Goal: Transaction & Acquisition: Purchase product/service

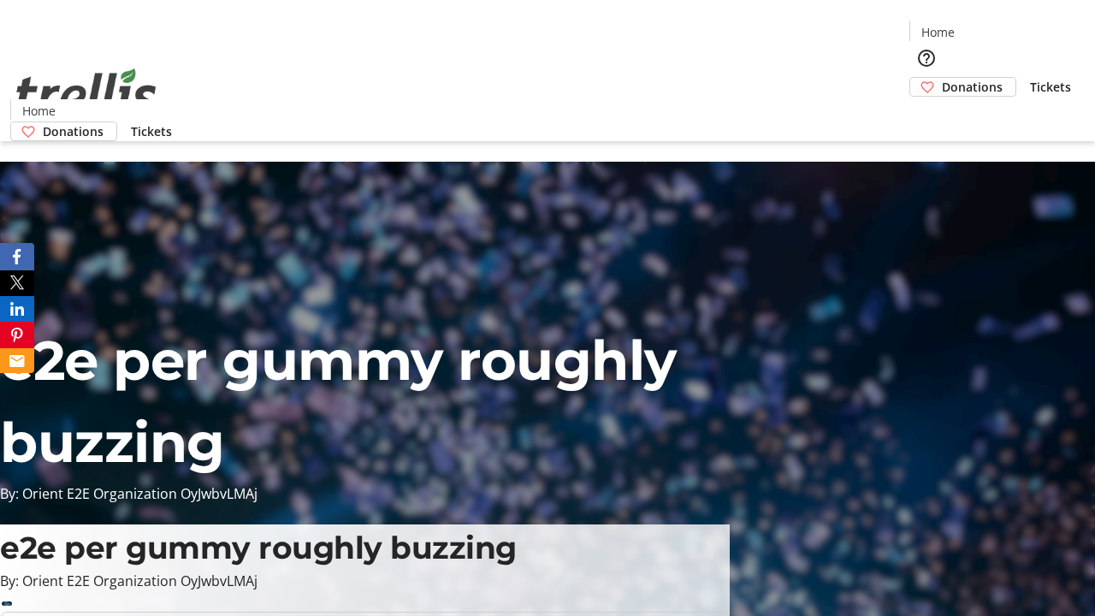
click at [942, 78] on span "Donations" at bounding box center [972, 87] width 61 height 18
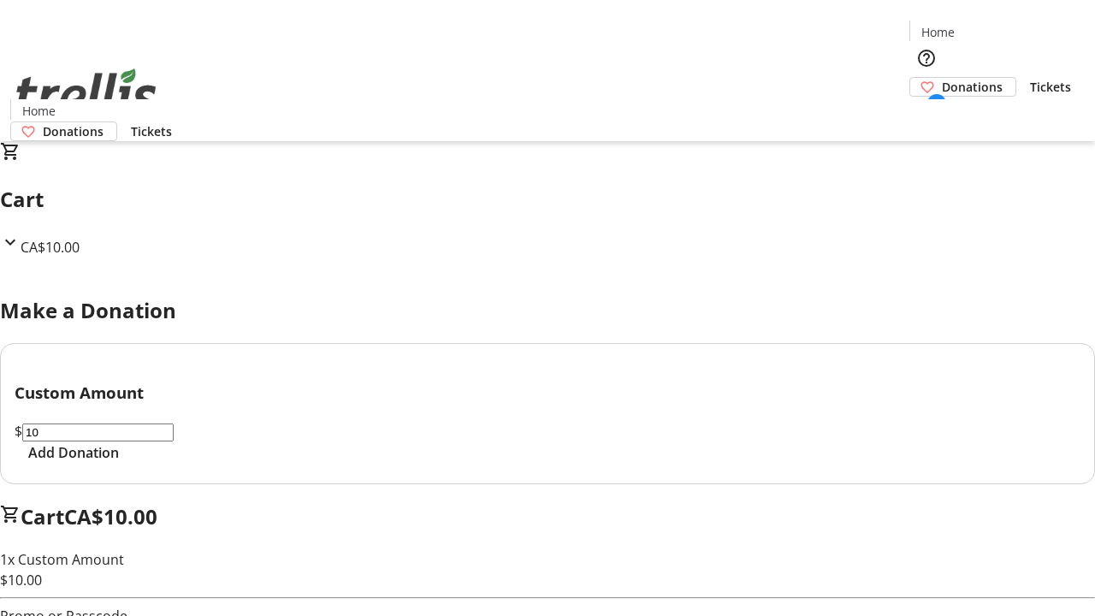
select select "CA"
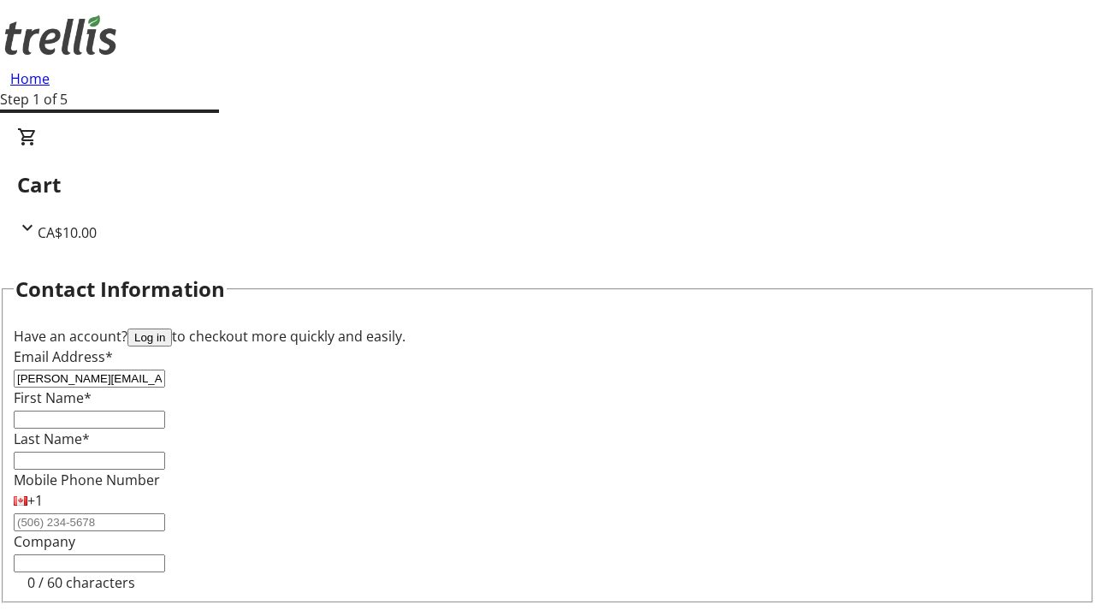
type input "[PERSON_NAME][EMAIL_ADDRESS][DOMAIN_NAME]"
type input "[PERSON_NAME]"
type input "[STREET_ADDRESS][PERSON_NAME]"
type input "Kelowna"
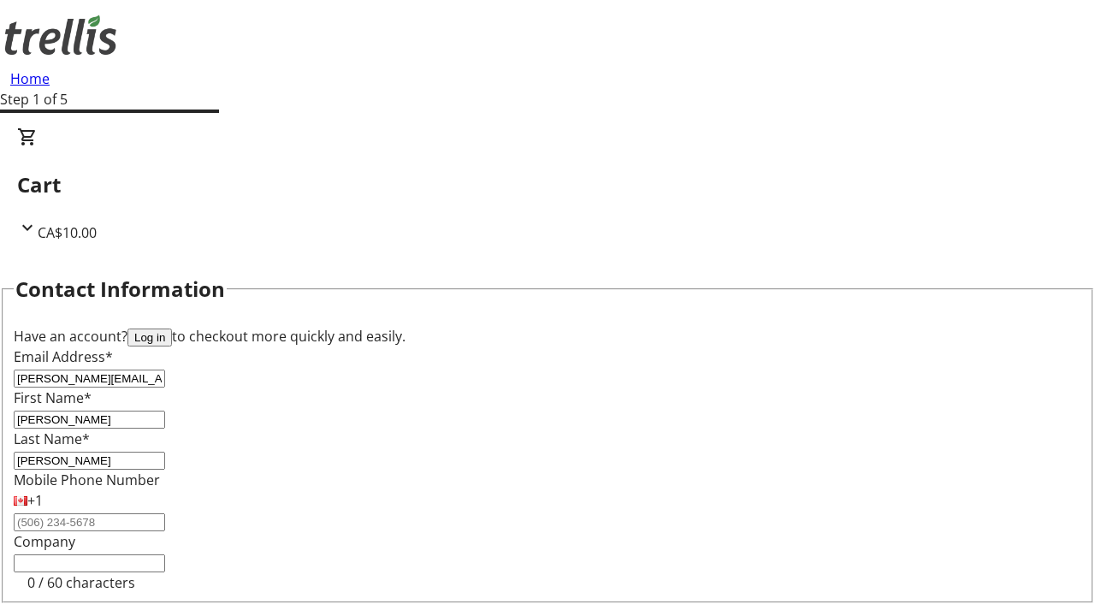
select select "BC"
type input "Kelowna"
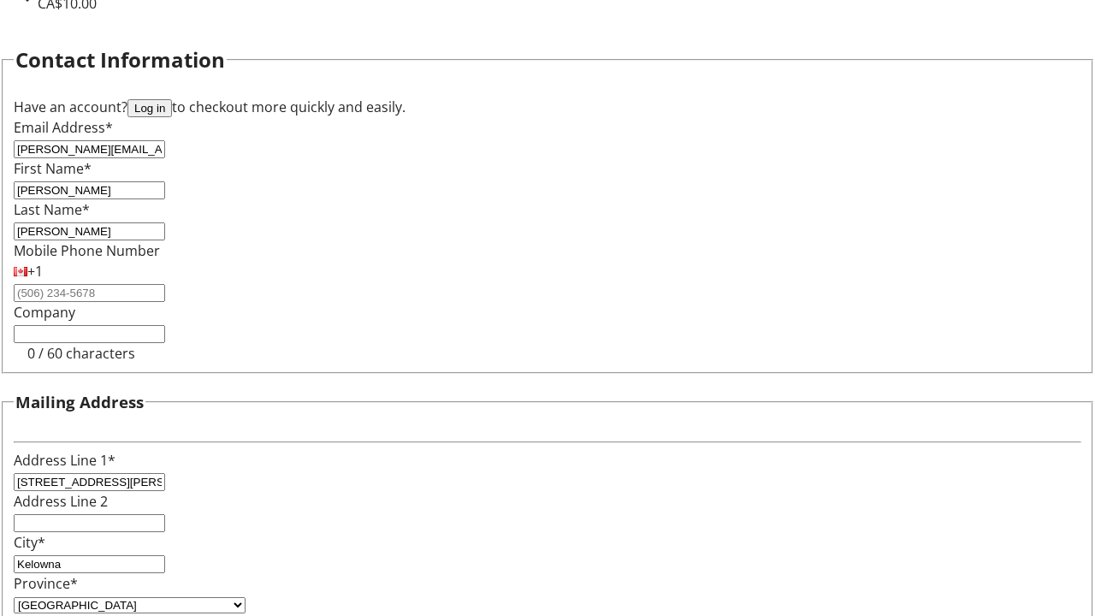
type input "V1Y 0C2"
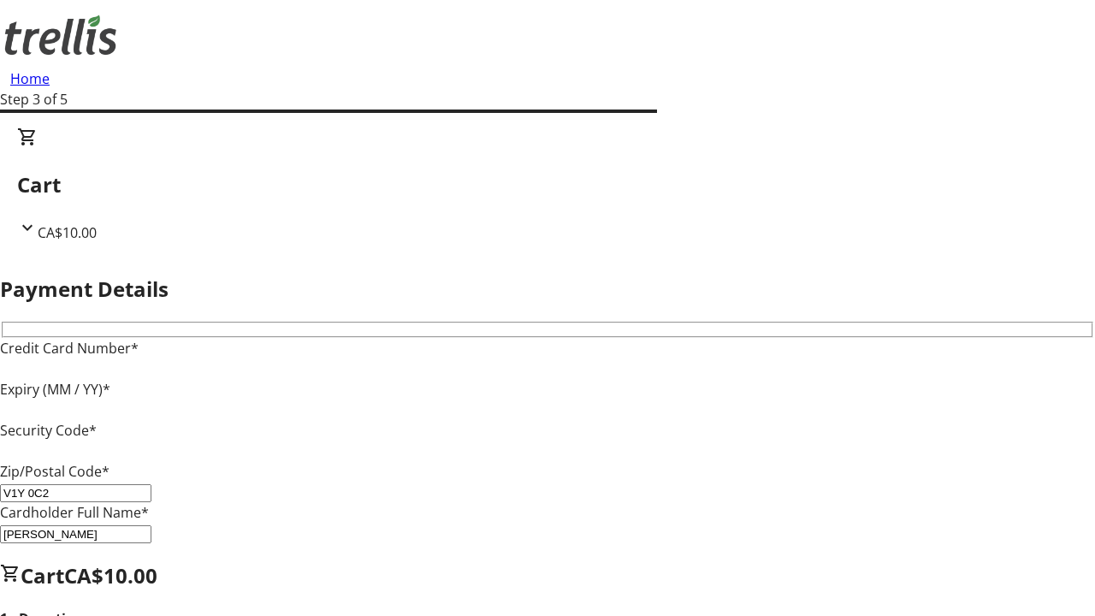
type input "V1Y 0C2"
